Goal: Information Seeking & Learning: Check status

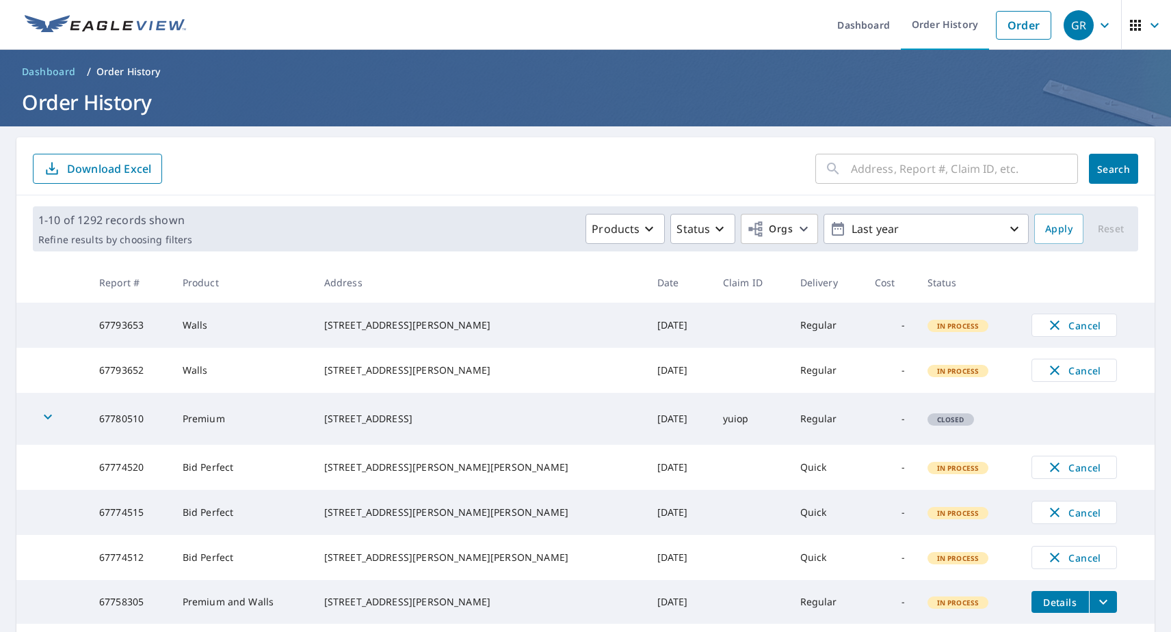
click at [632, 248] on div "1-10 of 1292 records shown Refine results by choosing filters Products Status O…" at bounding box center [585, 228] width 1105 height 45
click at [632, 217] on button "Products" at bounding box center [624, 229] width 79 height 30
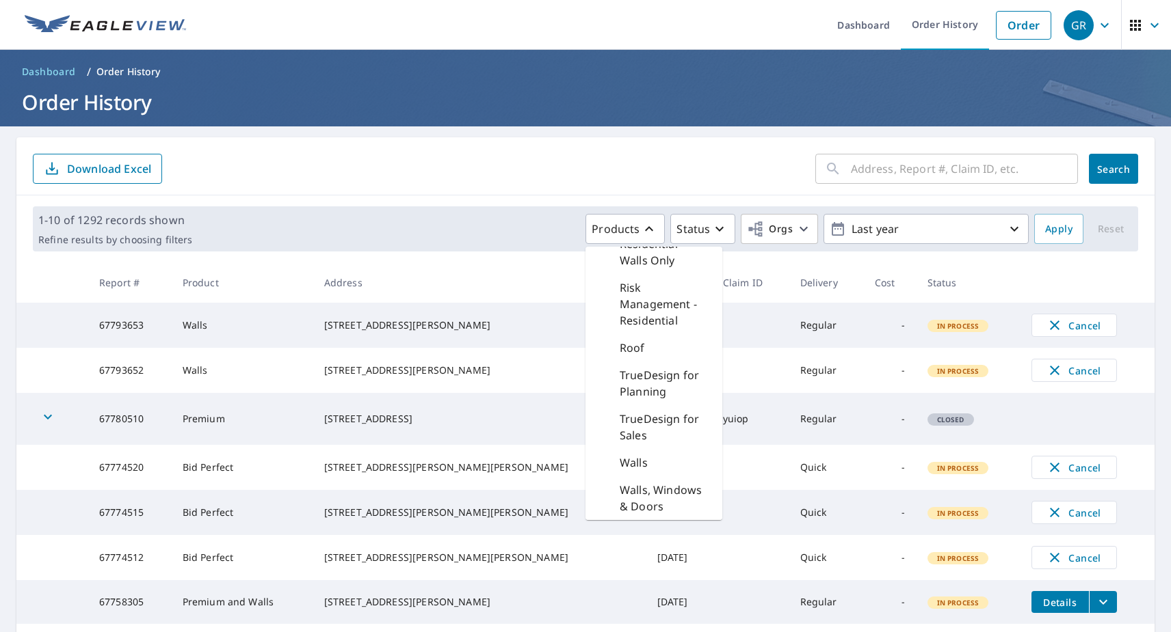
click at [651, 378] on p "TrueDesign for Planning" at bounding box center [665, 383] width 92 height 33
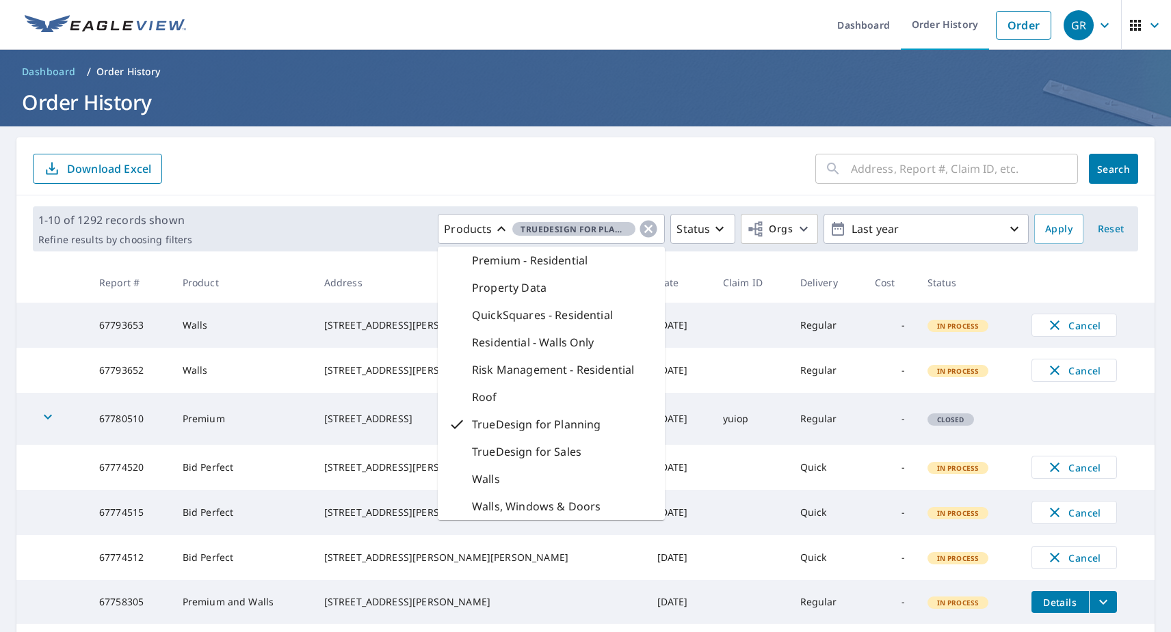
scroll to position [317, 0]
click at [1034, 219] on button "Apply" at bounding box center [1058, 229] width 49 height 30
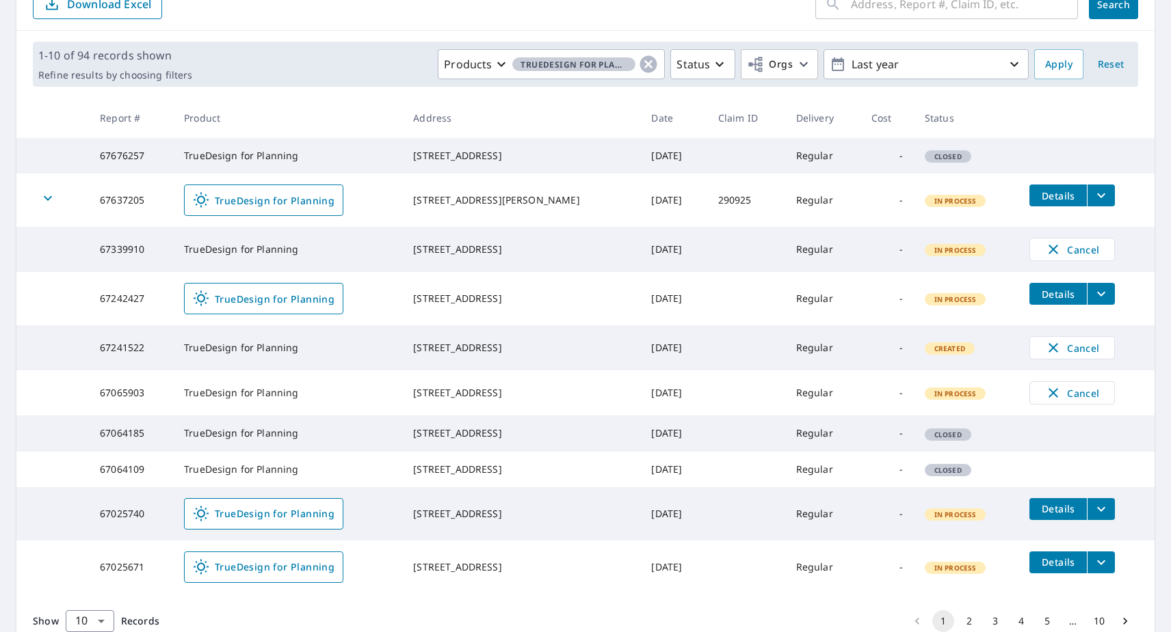
scroll to position [165, 0]
click at [279, 208] on span "TrueDesign for Planning" at bounding box center [264, 199] width 142 height 16
click at [645, 66] on icon "button" at bounding box center [648, 63] width 17 height 17
click at [643, 59] on icon "button" at bounding box center [649, 63] width 16 height 16
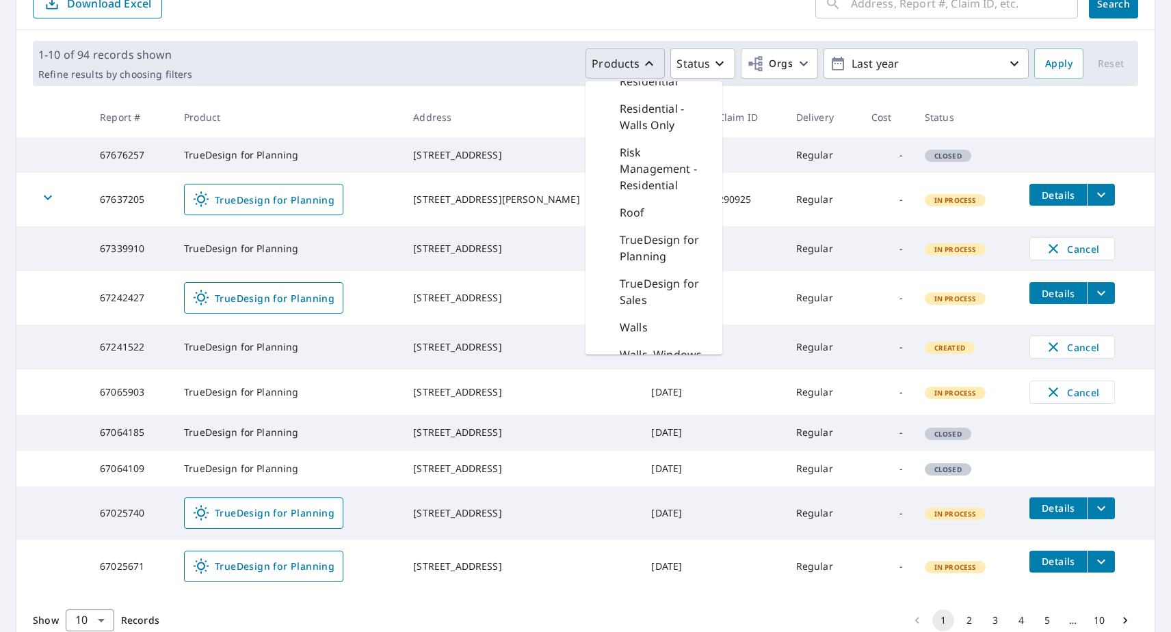
scroll to position [645, 0]
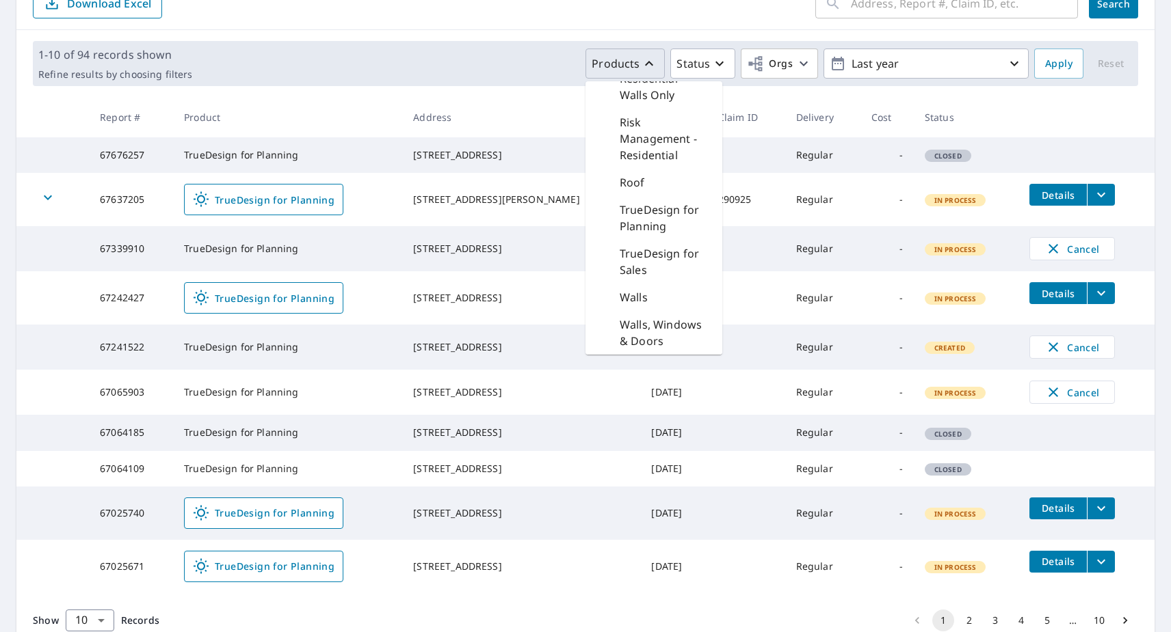
click at [647, 183] on div "Roof" at bounding box center [653, 182] width 137 height 27
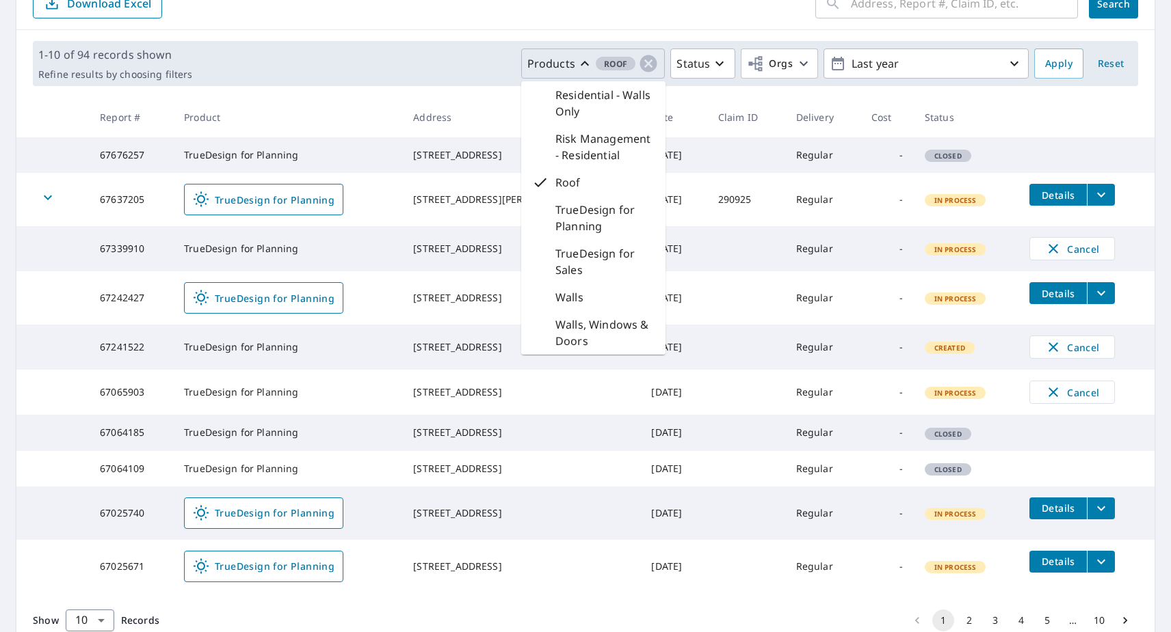
scroll to position [580, 0]
click at [1071, 67] on span "Apply" at bounding box center [1058, 63] width 27 height 17
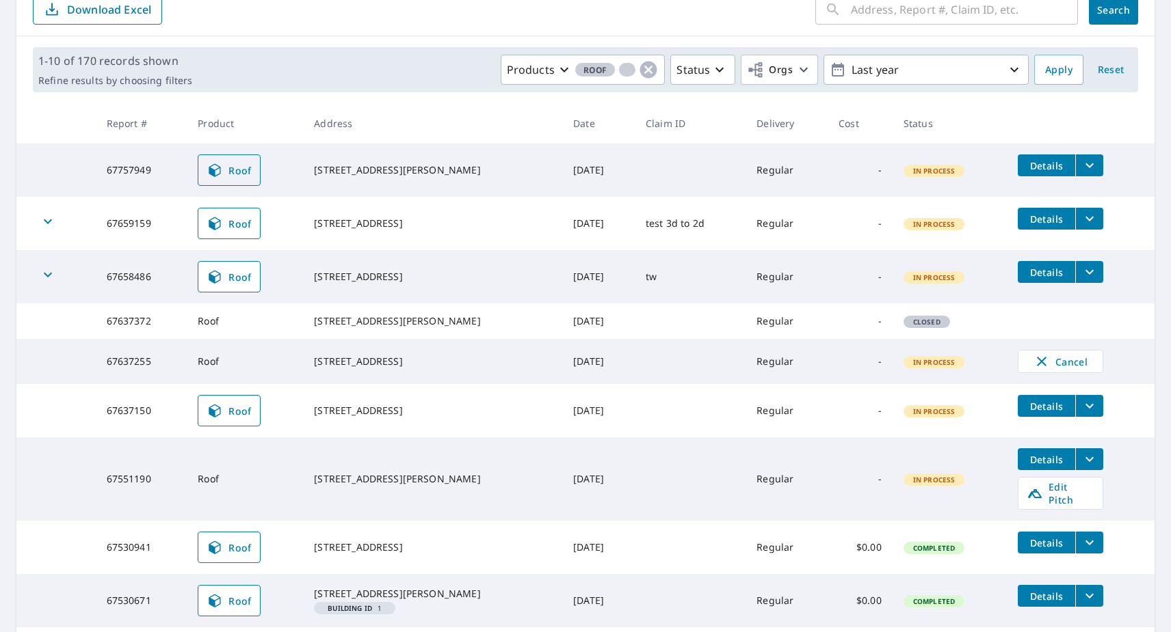
click at [222, 177] on icon at bounding box center [214, 170] width 16 height 16
click at [245, 211] on link "Roof" at bounding box center [229, 223] width 63 height 31
